Goal: Task Accomplishment & Management: Manage account settings

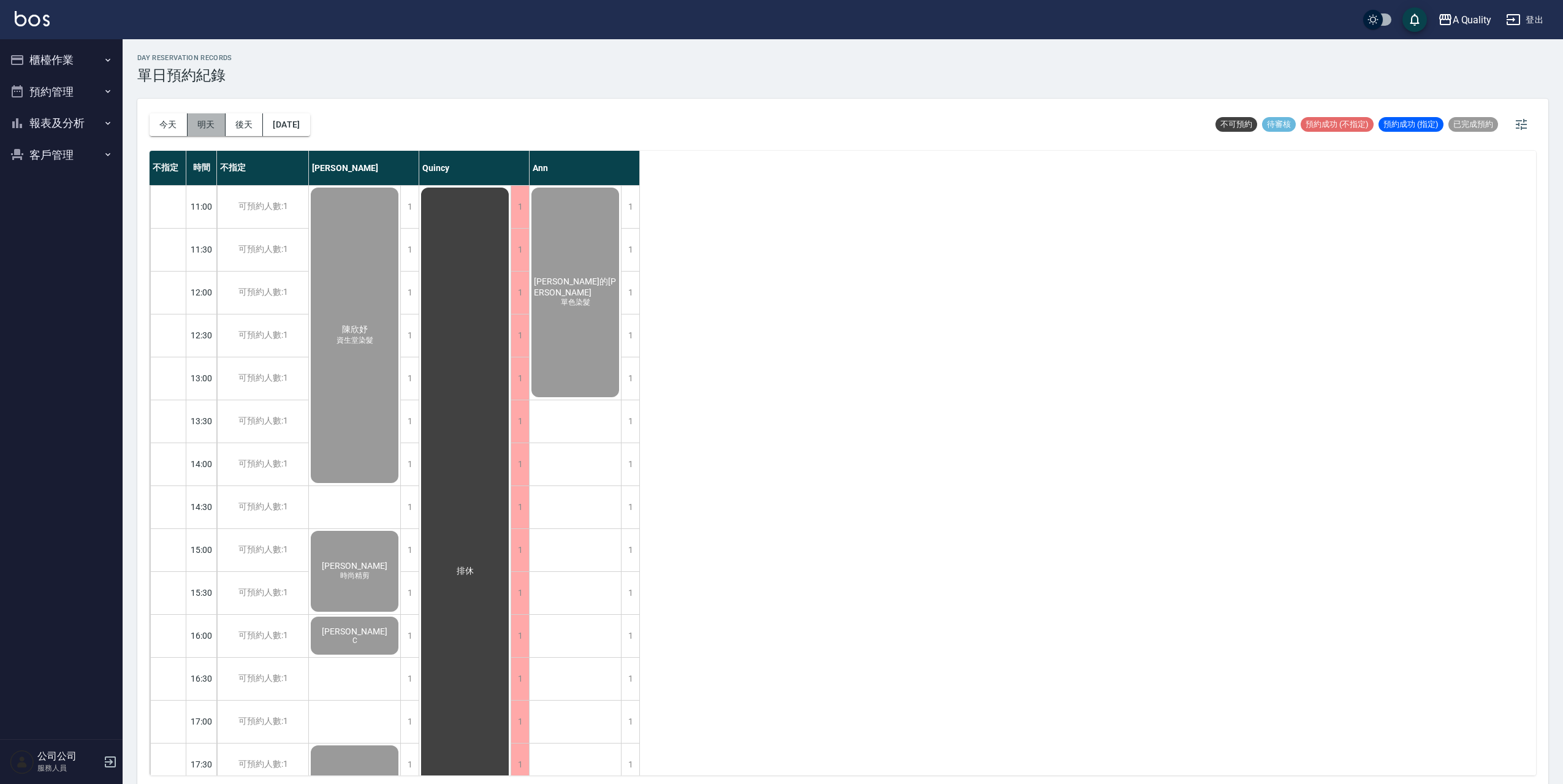
click at [202, 131] on button "明天" at bounding box center [207, 124] width 38 height 23
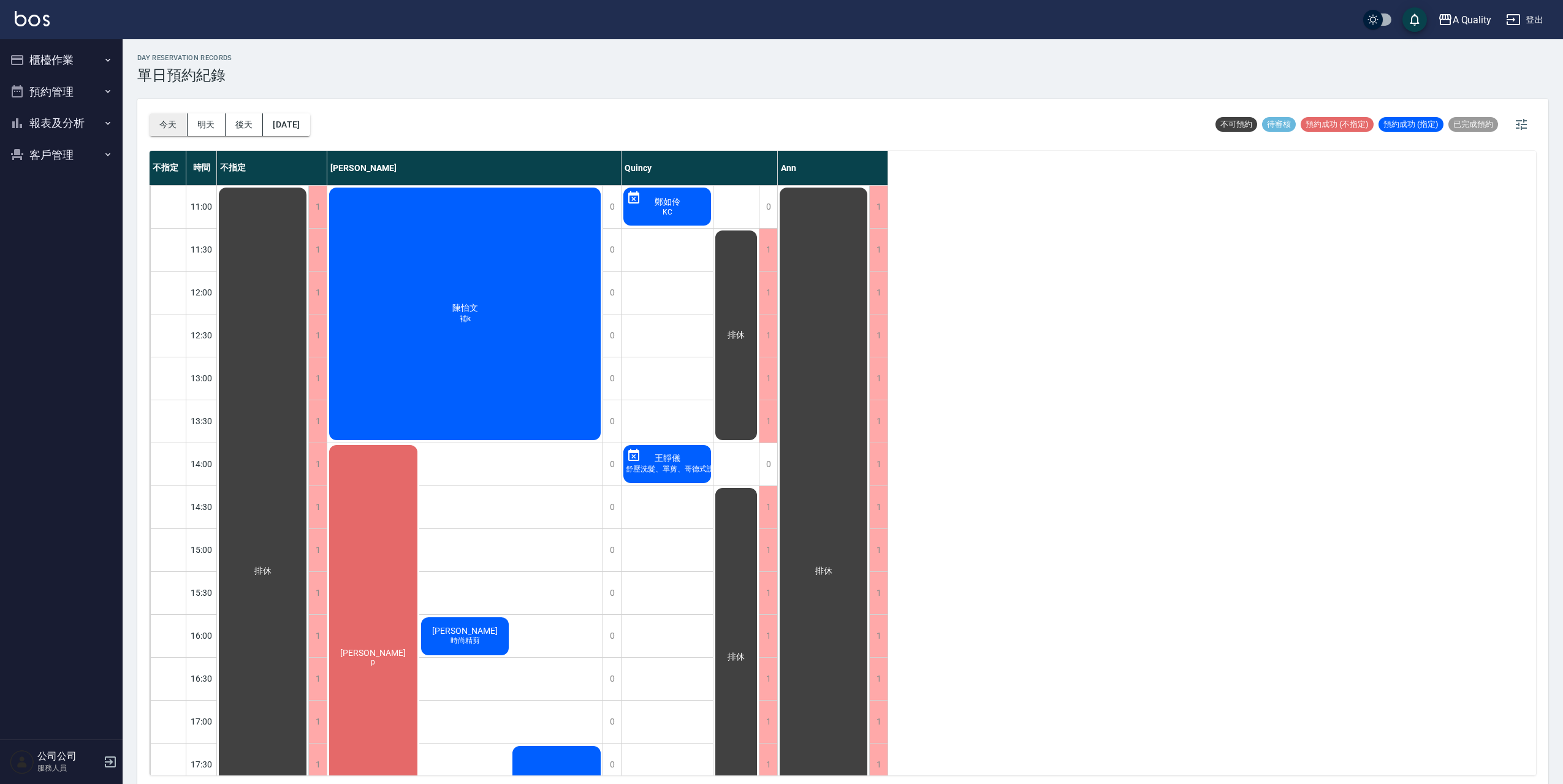
click at [174, 129] on button "今天" at bounding box center [169, 124] width 38 height 23
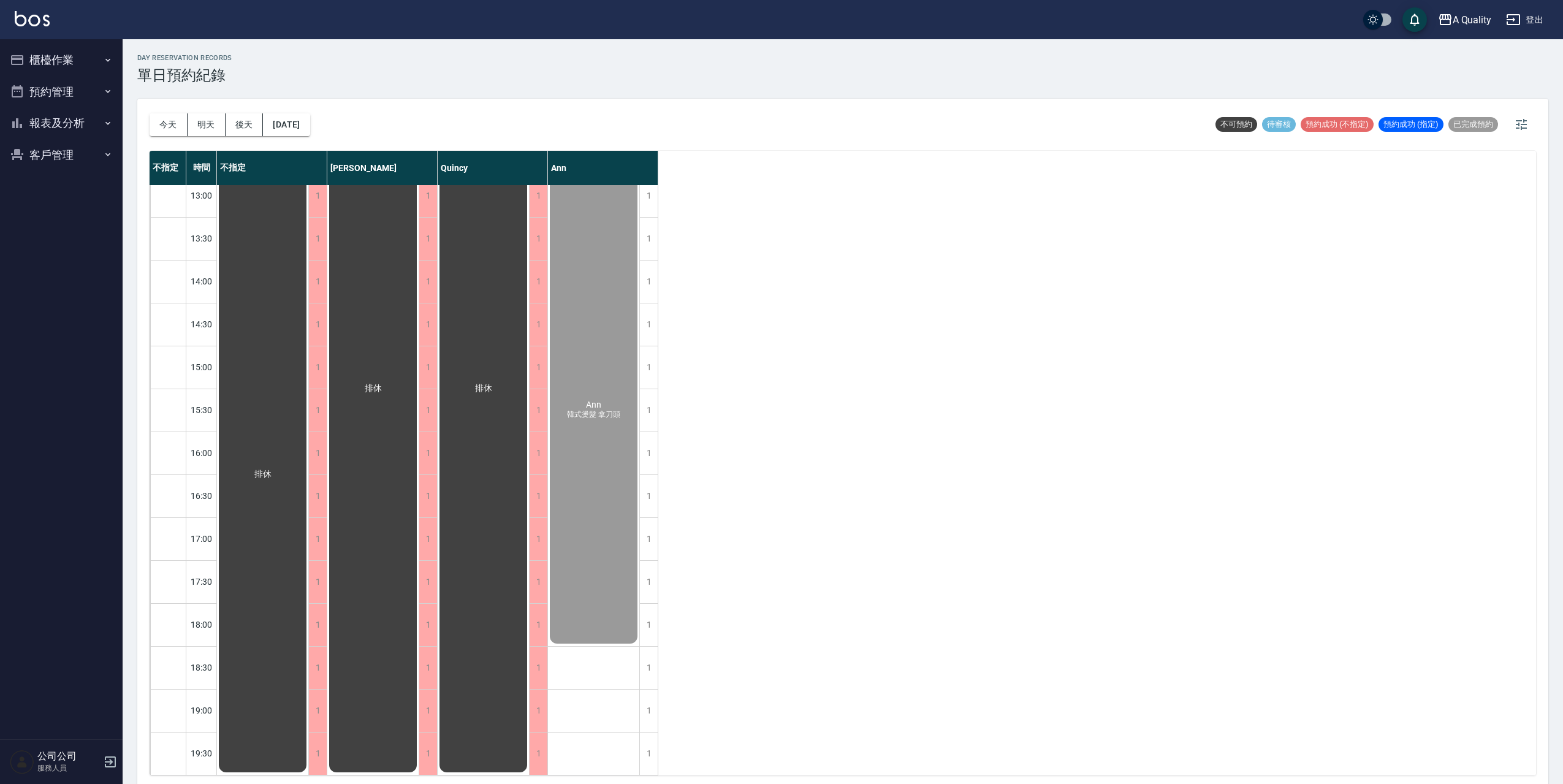
scroll to position [191, 0]
click at [209, 122] on button "明天" at bounding box center [207, 124] width 38 height 23
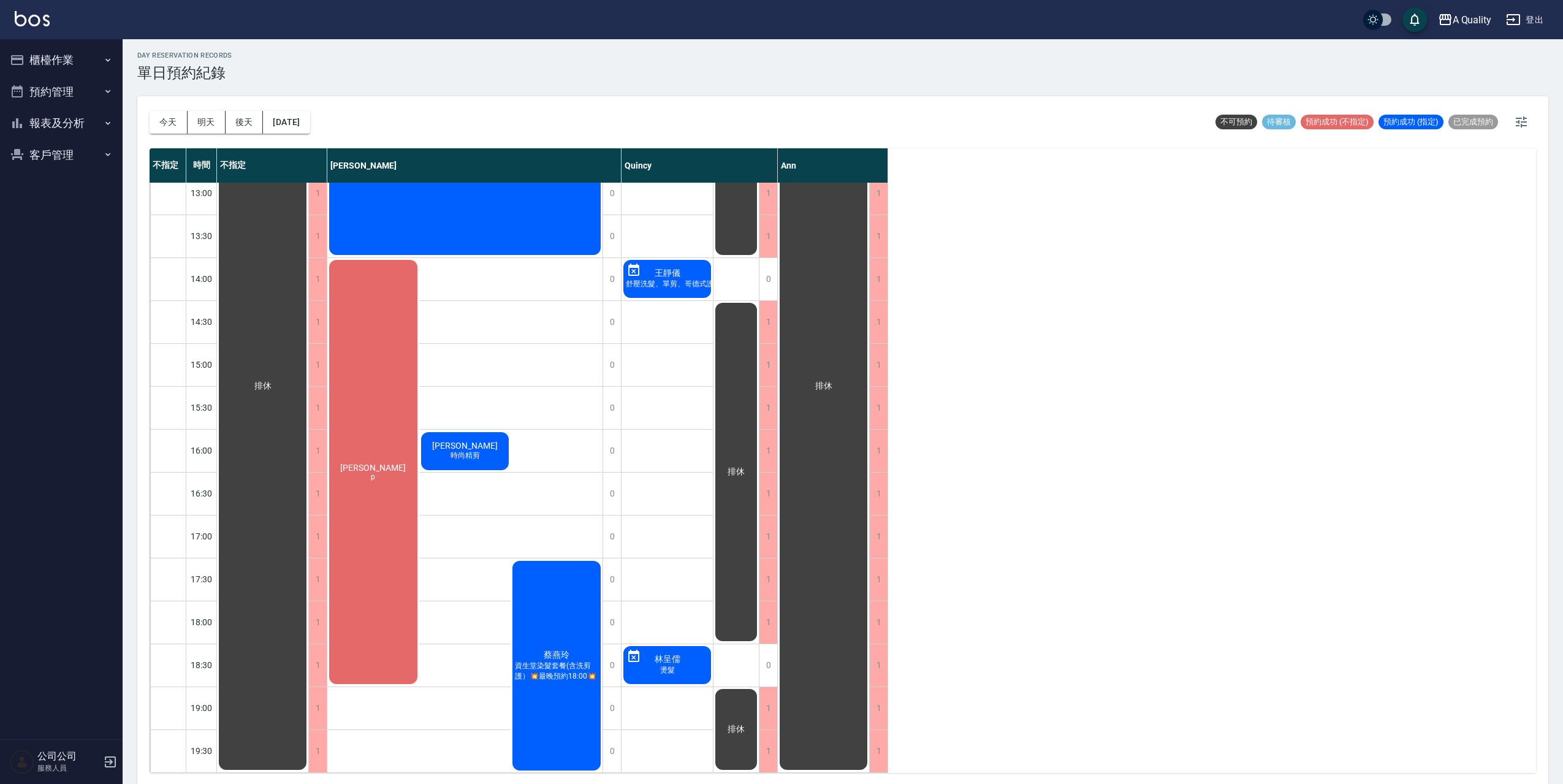
scroll to position [4, 0]
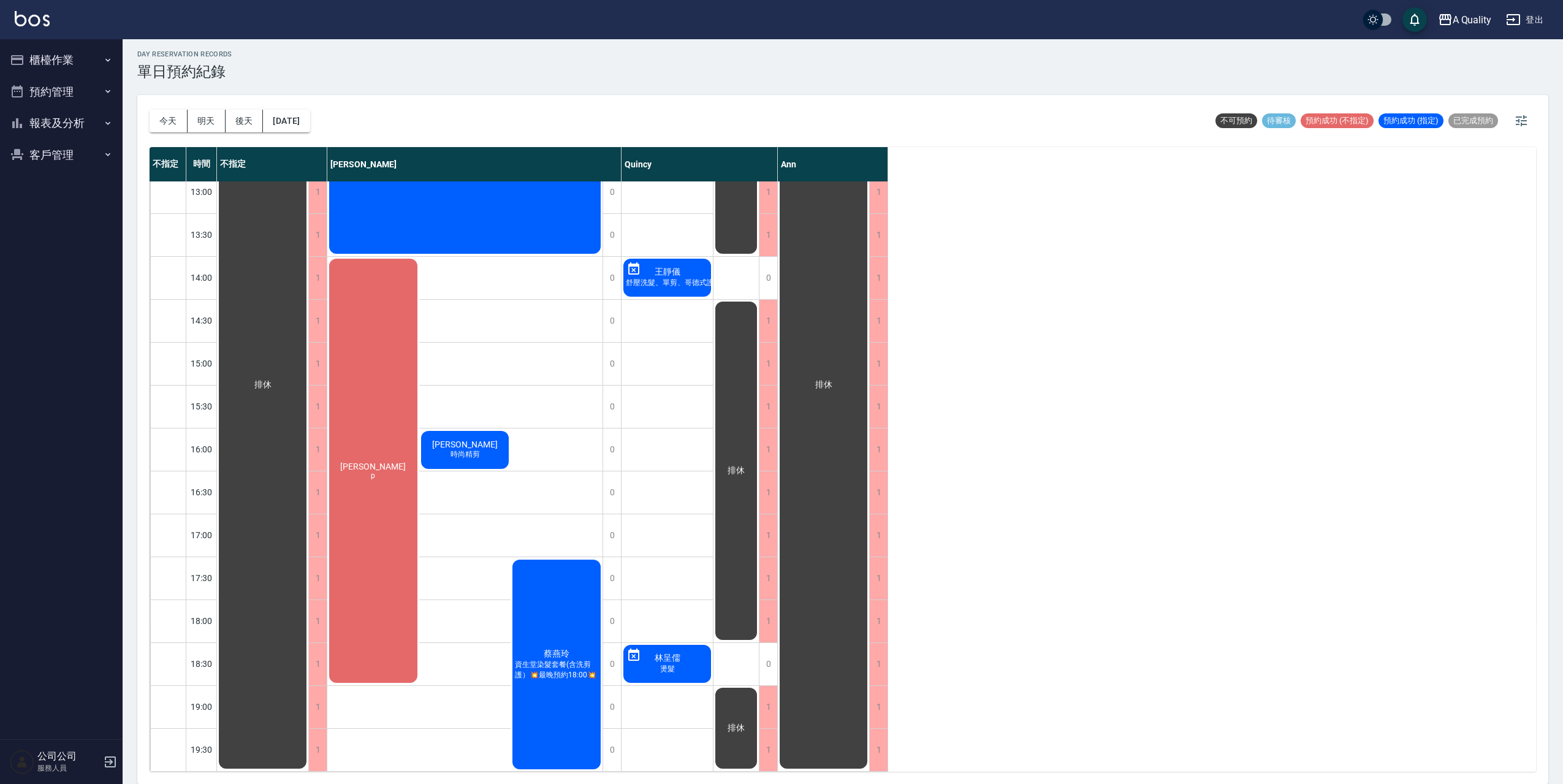
click at [675, 278] on span "舒壓洗髮、單剪、哥德式護髮、深層去角質" at bounding box center [695, 282] width 144 height 10
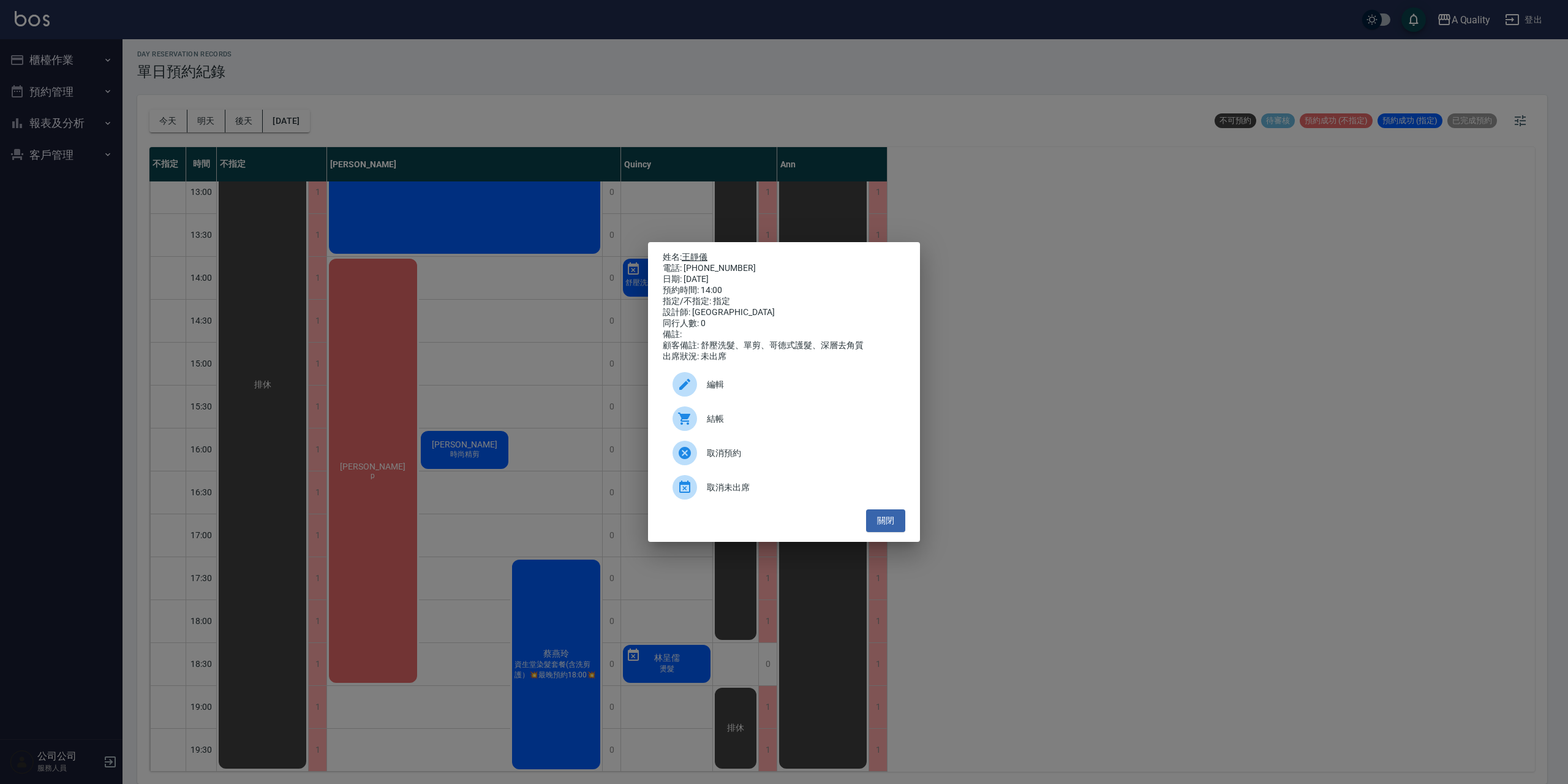
click at [695, 253] on link "王靜儀" at bounding box center [694, 256] width 25 height 10
click at [895, 509] on ul "編輯 結帳 取消預約 取消未出席" at bounding box center [784, 436] width 242 height 147
click at [884, 531] on button "關閉" at bounding box center [886, 520] width 39 height 23
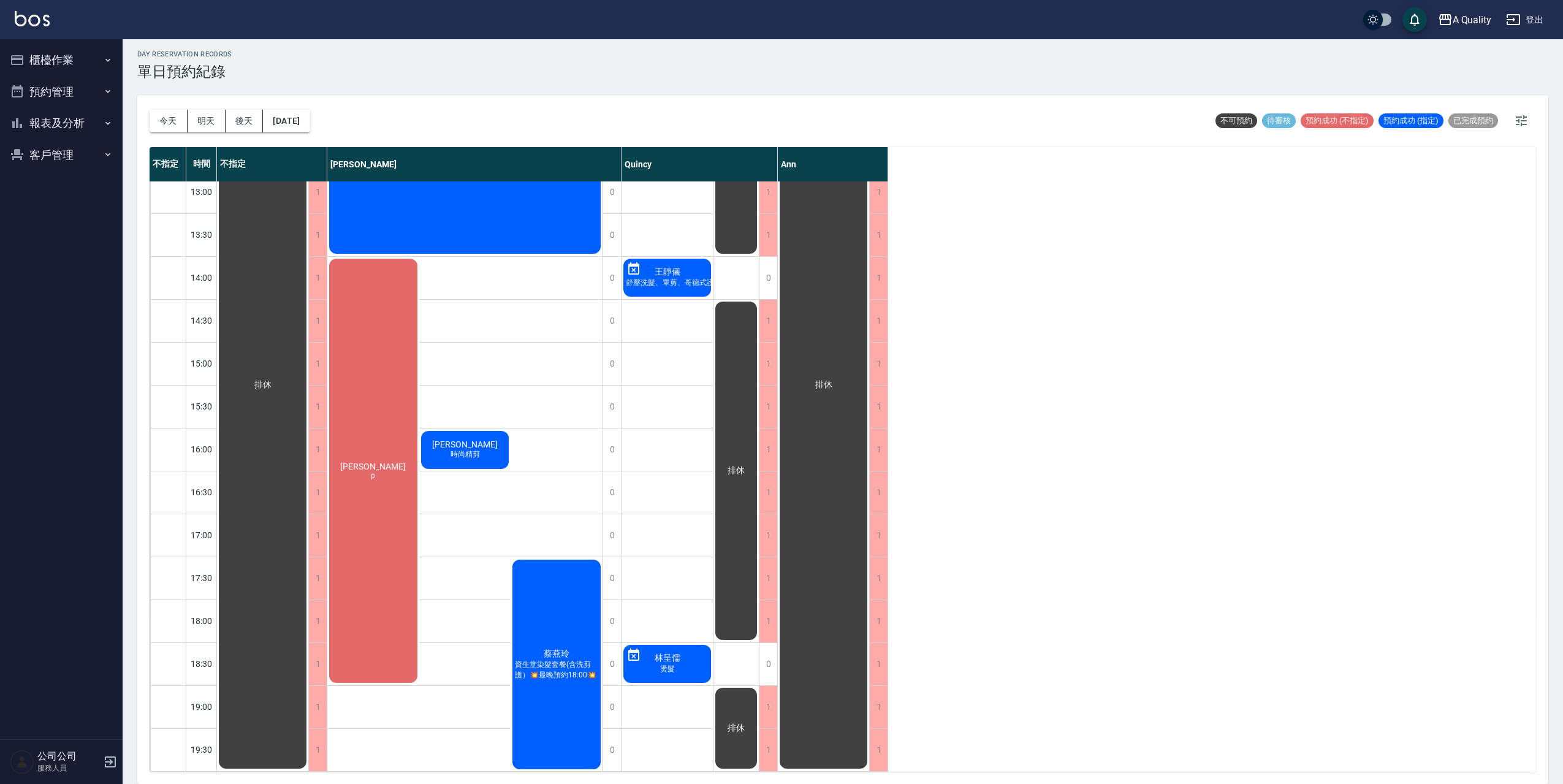
click at [680, 662] on div "林呈儒 燙髮" at bounding box center [667, 663] width 92 height 42
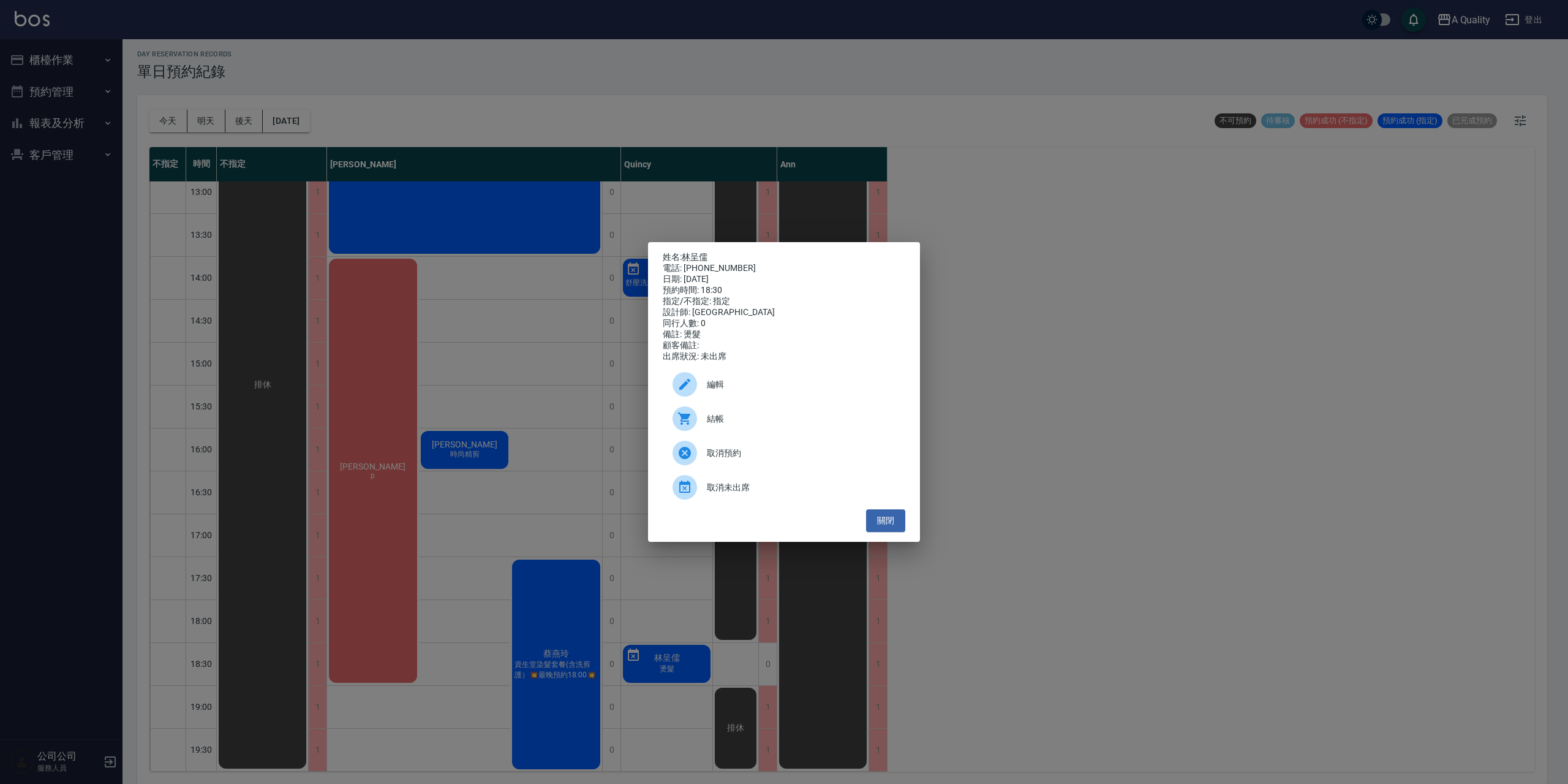
click at [704, 263] on div "電話: 0952875956" at bounding box center [784, 269] width 242 height 11
click at [702, 254] on link "林呈儒" at bounding box center [694, 256] width 25 height 10
click at [883, 526] on button "關閉" at bounding box center [886, 520] width 39 height 23
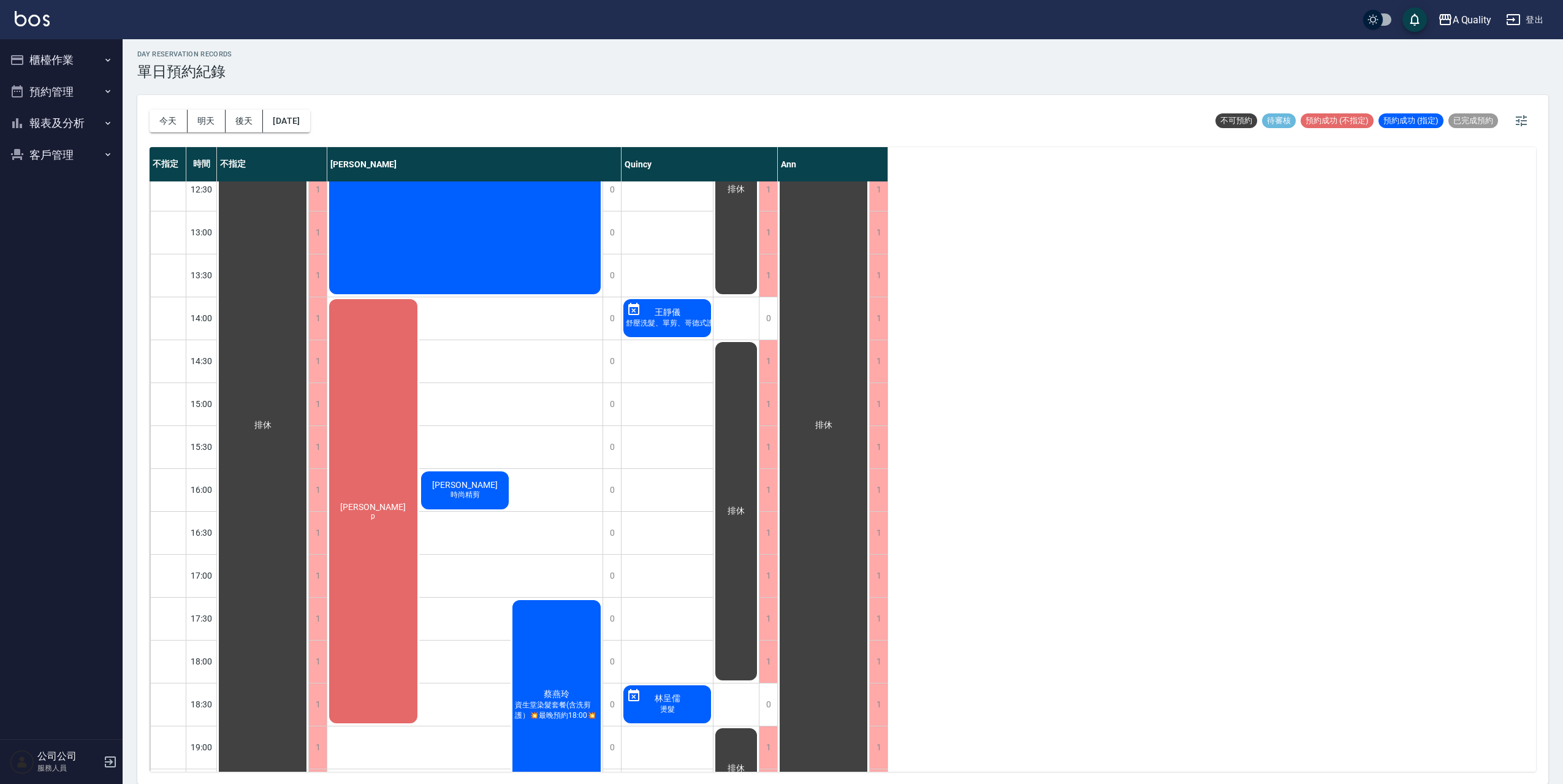
scroll to position [191, 0]
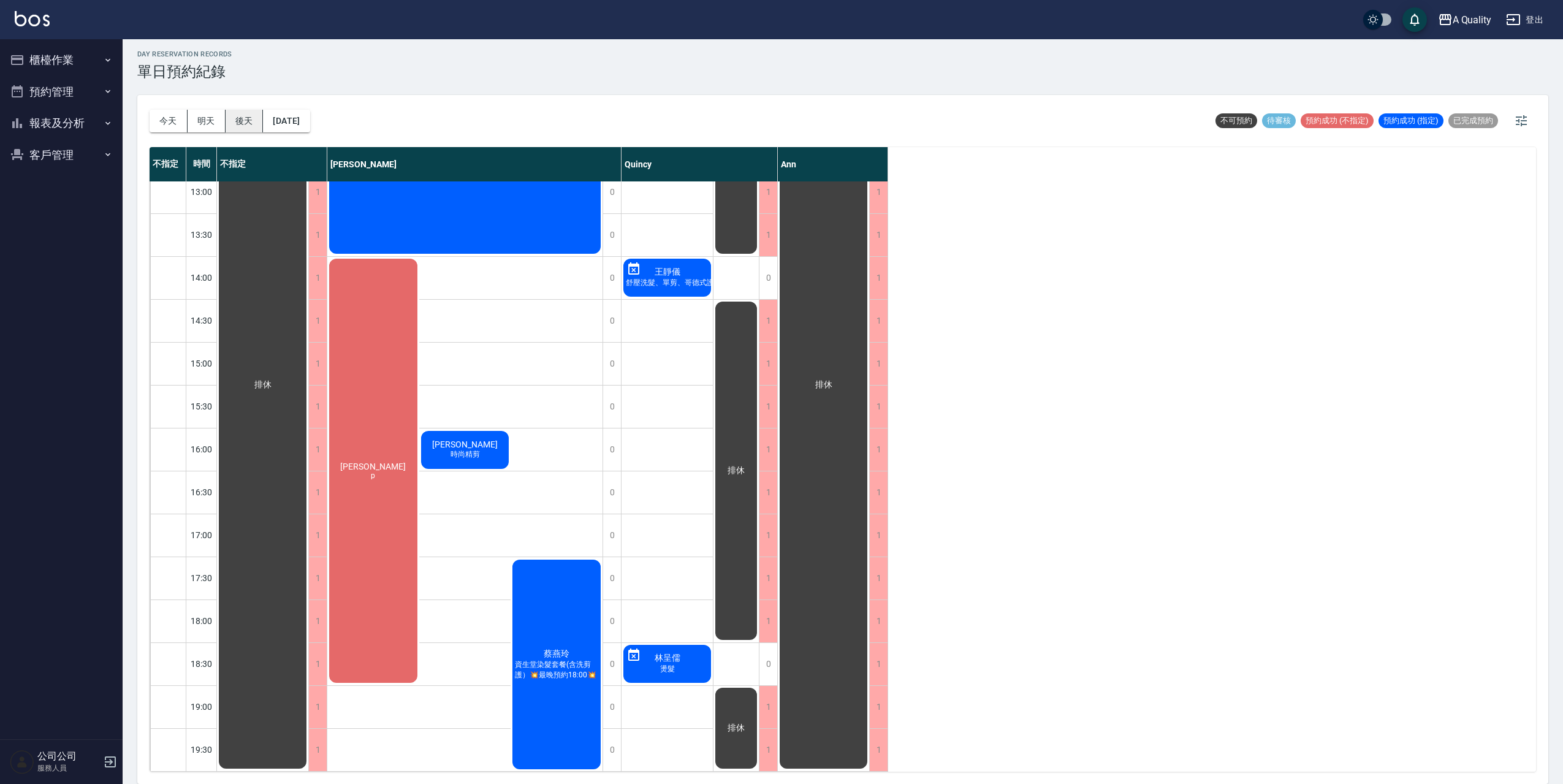
click at [235, 122] on button "後天" at bounding box center [244, 121] width 38 height 23
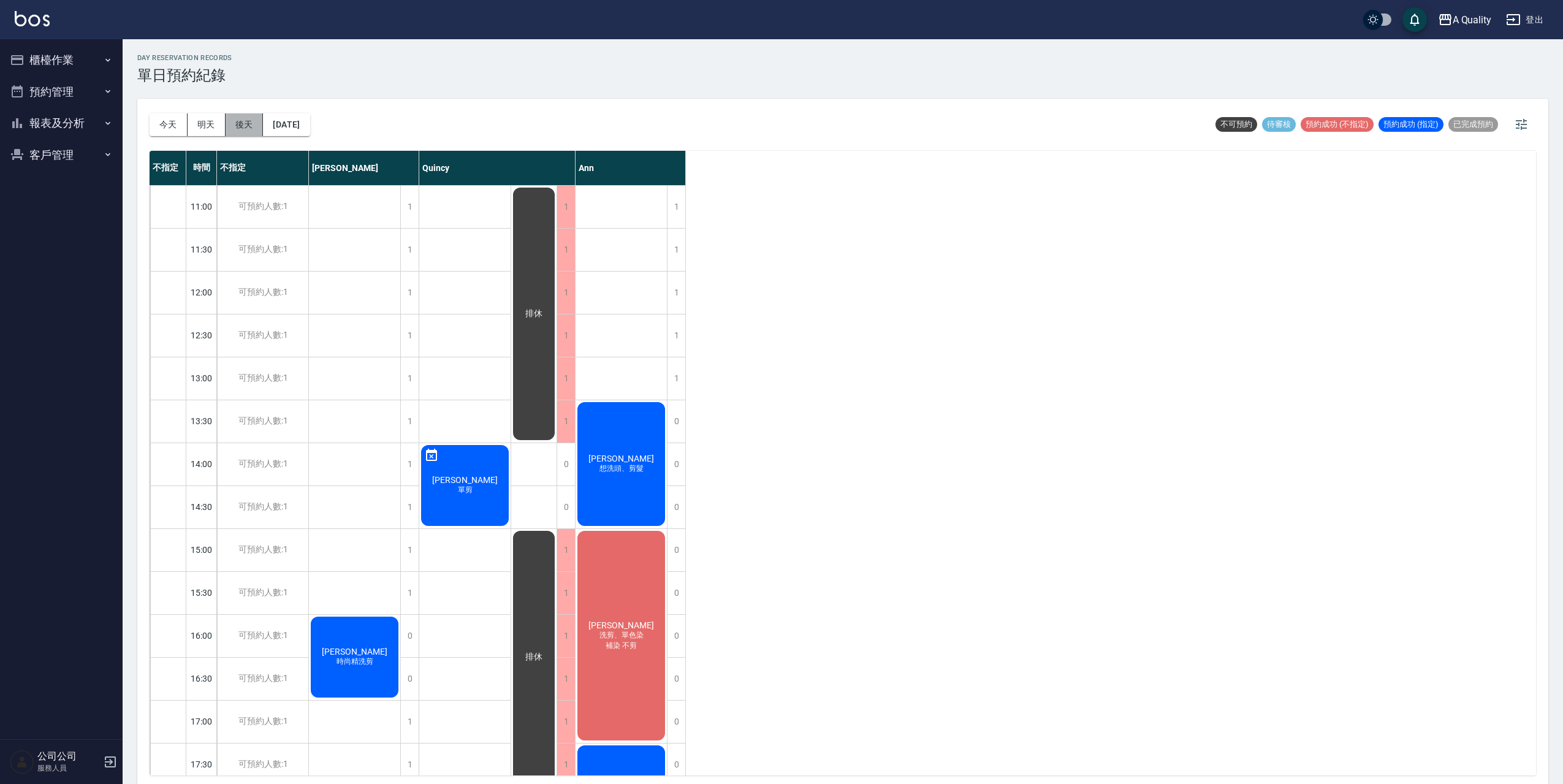
click at [250, 131] on button "後天" at bounding box center [244, 124] width 38 height 23
click at [297, 131] on button "2025/09/12" at bounding box center [286, 124] width 46 height 23
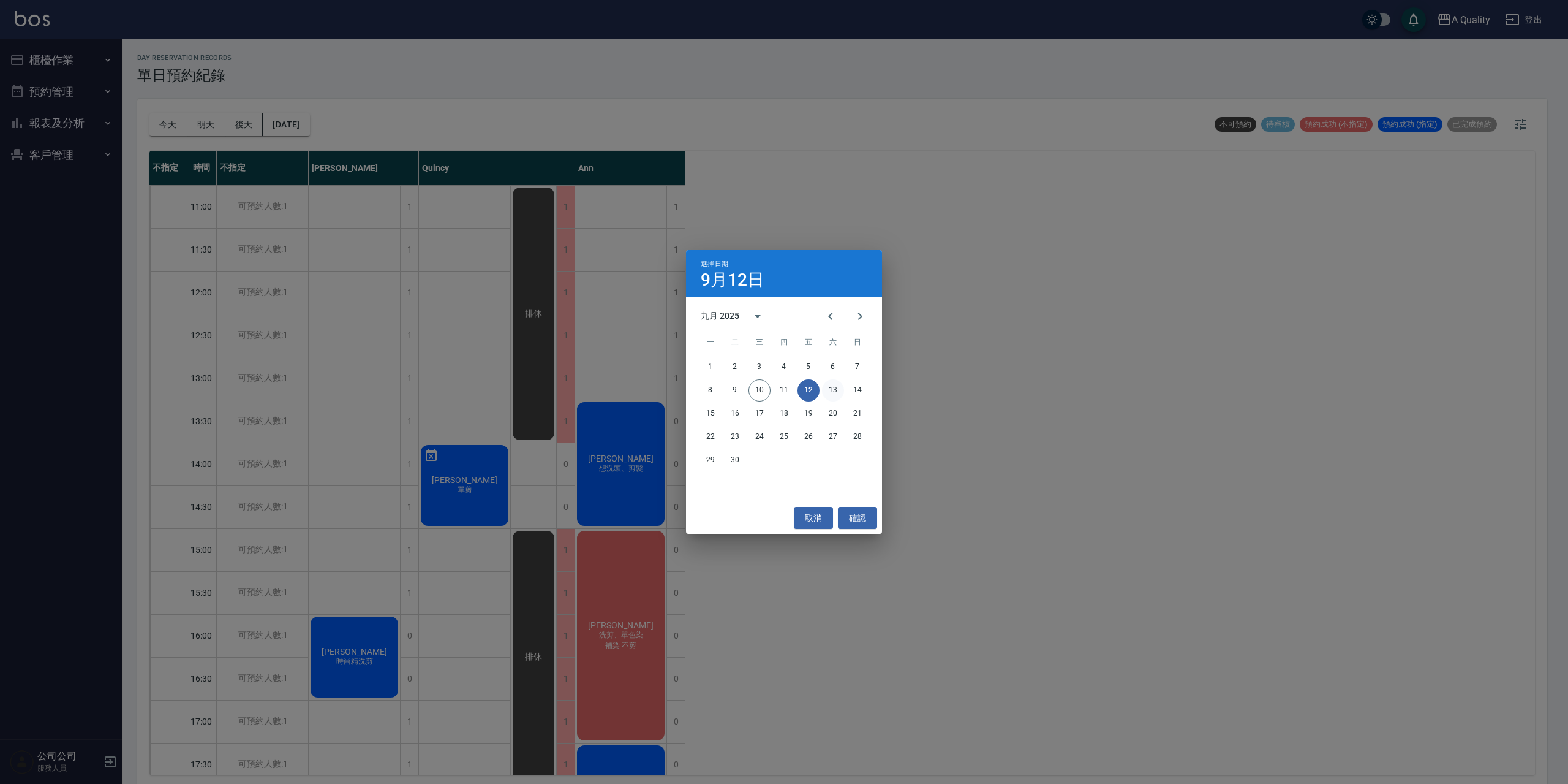
click at [838, 392] on button "13" at bounding box center [833, 390] width 22 height 22
